Goal: Register for event/course

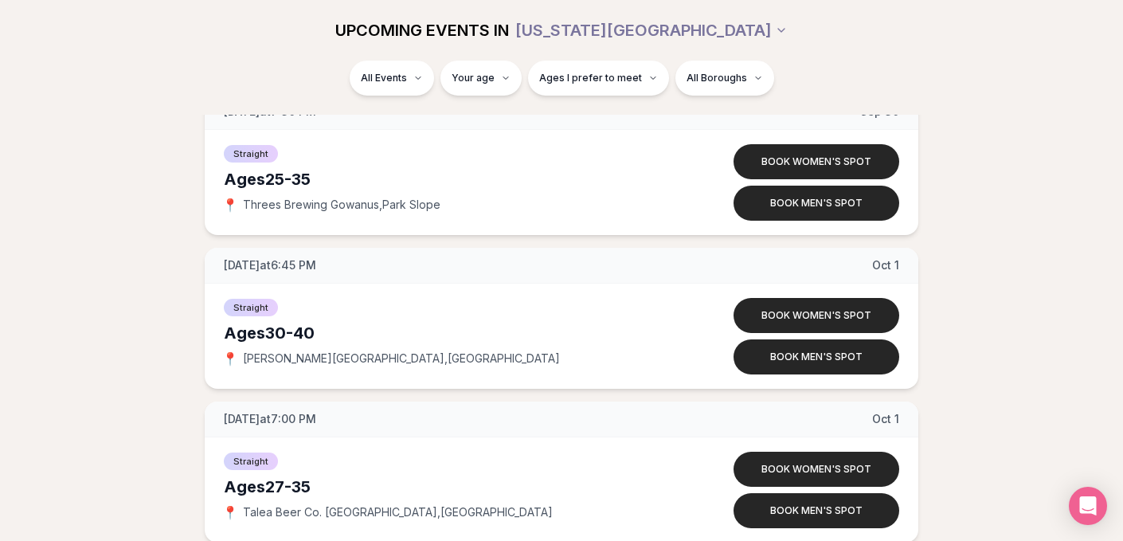
scroll to position [5597, 0]
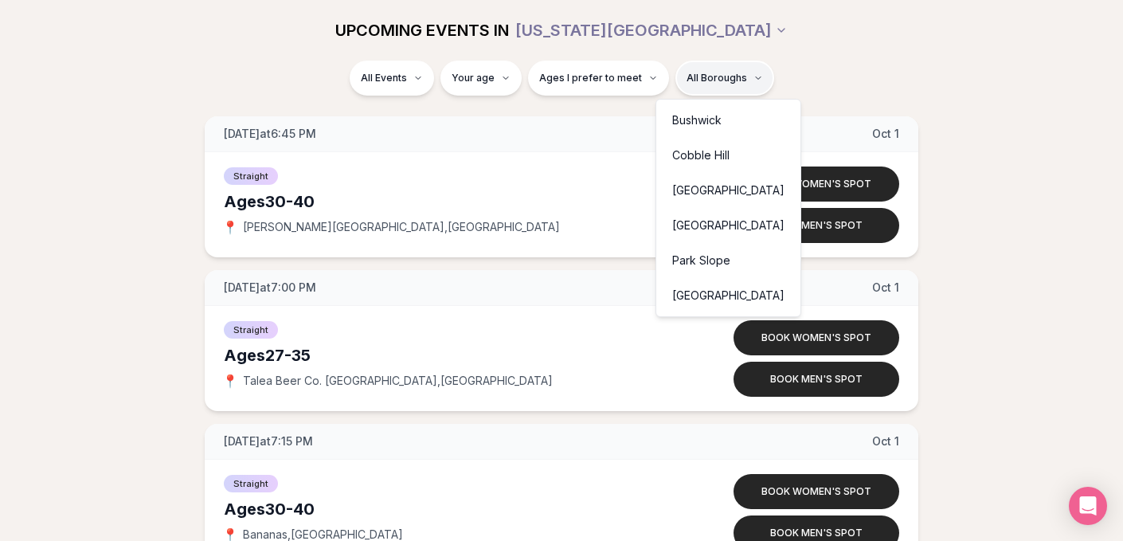
click at [706, 154] on div "Cobble Hill" at bounding box center [728, 155] width 138 height 35
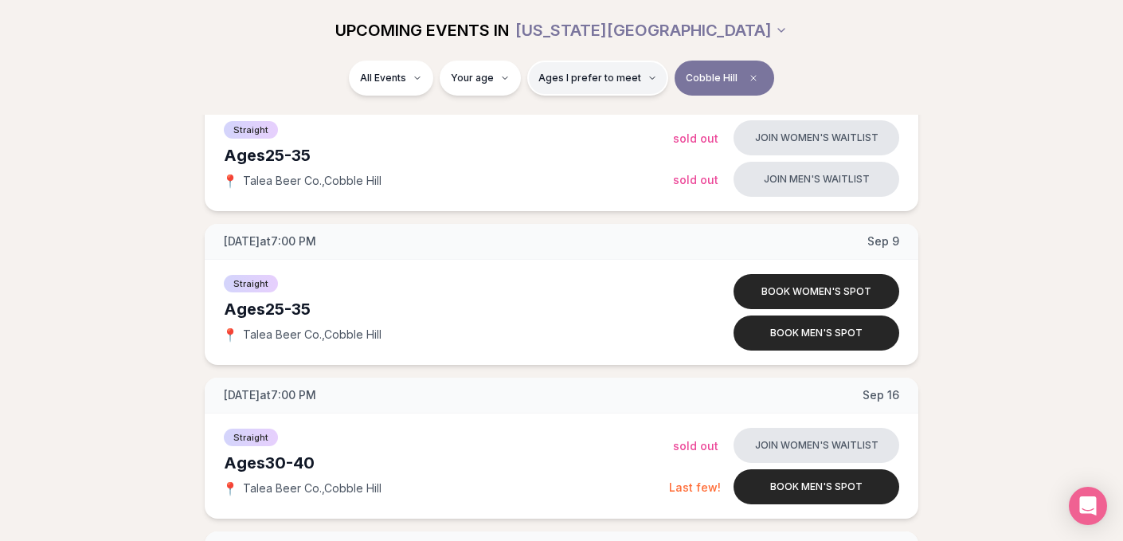
click at [582, 83] on span "Ages I prefer to meet" at bounding box center [589, 78] width 103 height 13
click at [582, 123] on div "Please enter your age first" at bounding box center [598, 123] width 140 height 29
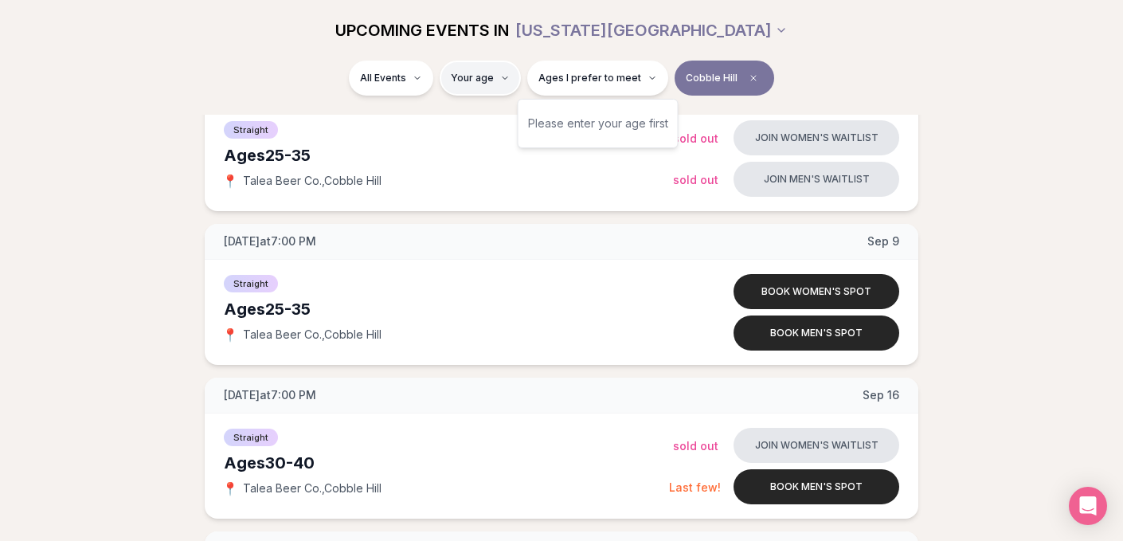
type input "**"
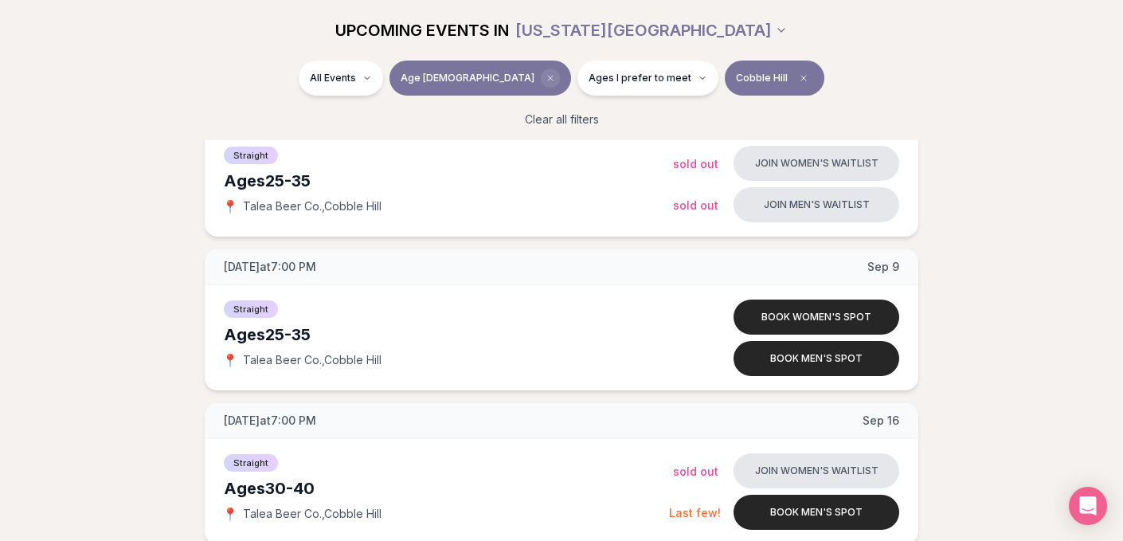
click at [548, 78] on icon "Clear age" at bounding box center [550, 78] width 5 height 5
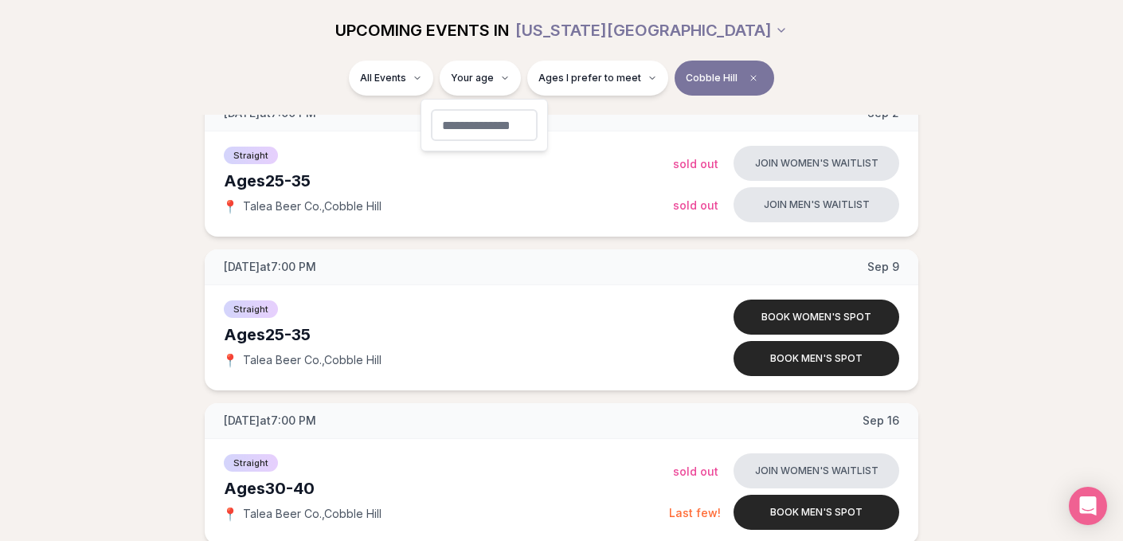
type input "**"
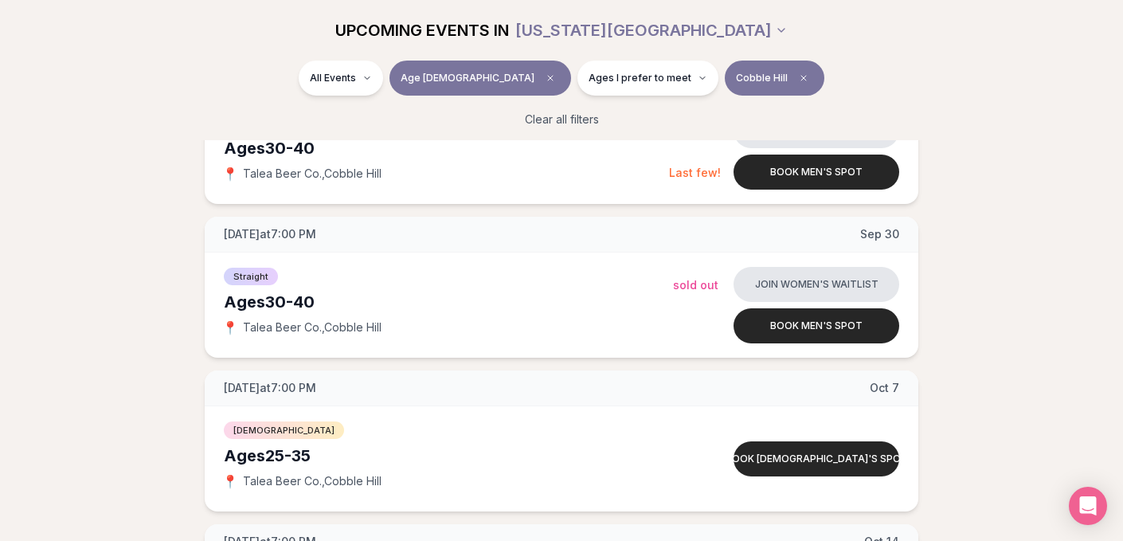
scroll to position [636, 0]
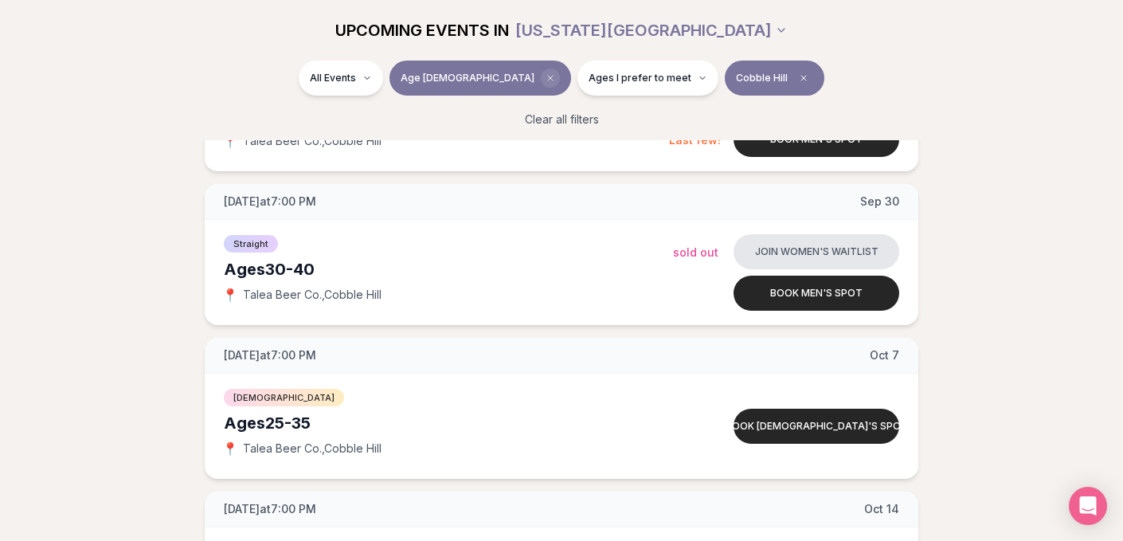
click at [546, 74] on icon "Clear age" at bounding box center [551, 78] width 10 height 10
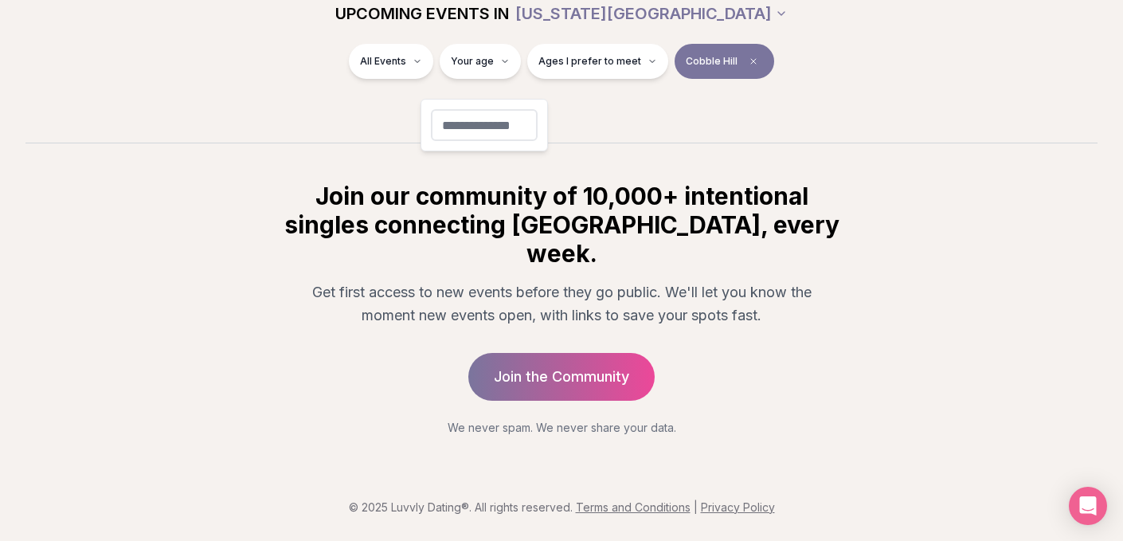
scroll to position [263, 0]
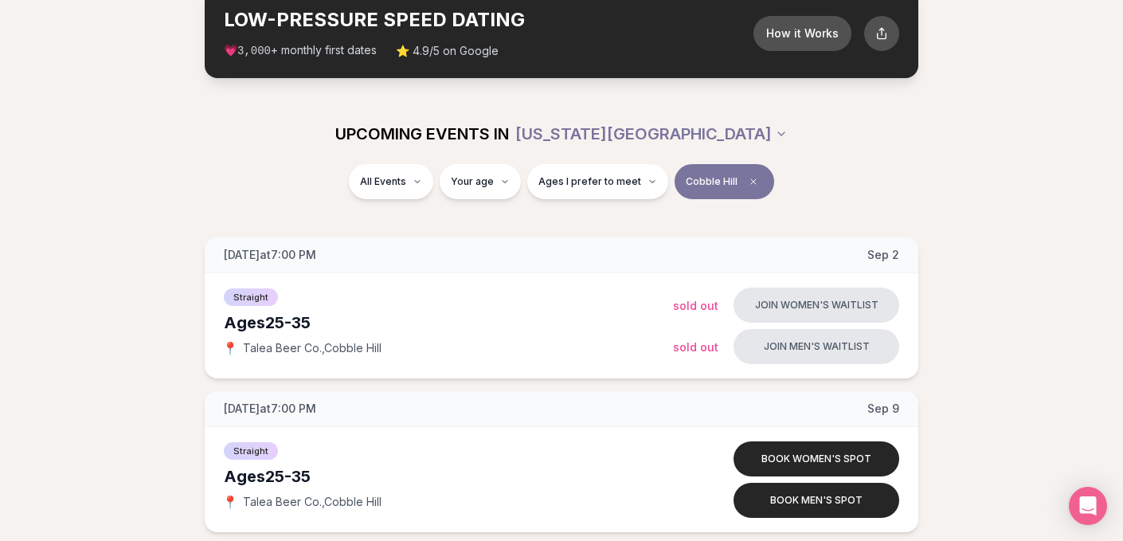
scroll to position [0, 0]
